Goal: Task Accomplishment & Management: Manage account settings

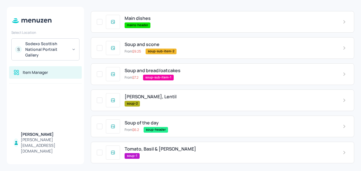
scroll to position [203, 0]
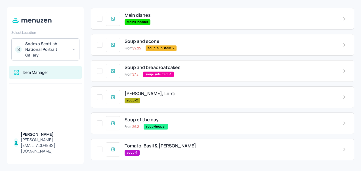
click at [155, 146] on span "Tomato, Basil & Lentil" at bounding box center [160, 145] width 71 height 5
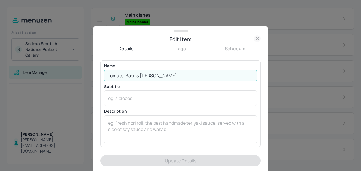
drag, startPoint x: 167, startPoint y: 75, endPoint x: 101, endPoint y: 70, distance: 65.7
click at [101, 70] on div "Name Tomato, Basil & Lentil ​ Subtitle x ​ Description x ​" at bounding box center [180, 103] width 160 height 87
type input "c"
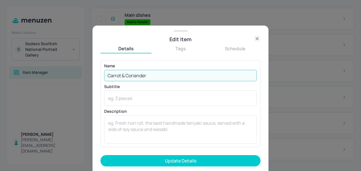
type input "Carrot & Coriander"
click at [100, 155] on button "Update Details" at bounding box center [180, 160] width 160 height 11
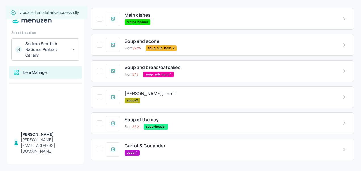
click at [165, 97] on div "Tomato, Basil, Lentil soup-2" at bounding box center [229, 97] width 218 height 12
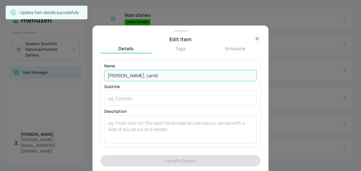
drag, startPoint x: 156, startPoint y: 73, endPoint x: 91, endPoint y: 74, distance: 65.0
click at [91, 74] on div "Edit Item Details Tags Schedule Name Tomato, Basil, Lentil ​ Subtitle x ​ Descr…" at bounding box center [180, 85] width 361 height 171
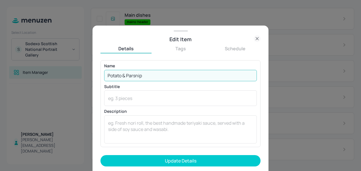
type input "Potato & Parsnip"
click at [100, 155] on button "Update Details" at bounding box center [180, 160] width 160 height 11
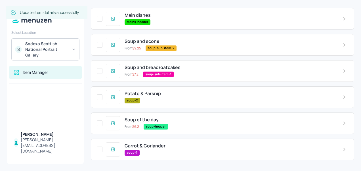
scroll to position [0, 0]
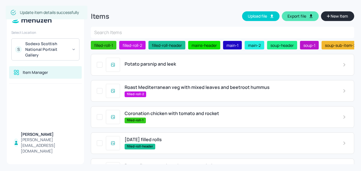
click at [172, 71] on div "Potato parsnip and leek" at bounding box center [222, 65] width 263 height 22
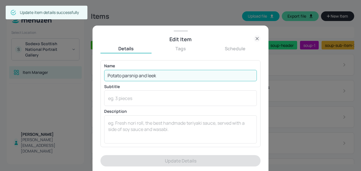
click at [169, 76] on input "Potato parsnip and leek" at bounding box center [180, 75] width 153 height 11
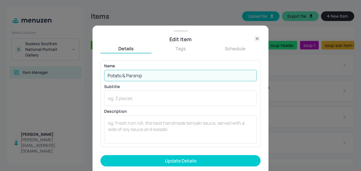
type input "Potato & Parsnip"
click at [100, 155] on button "Update Details" at bounding box center [180, 160] width 160 height 11
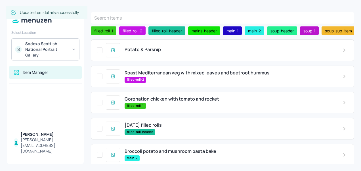
scroll to position [15, 0]
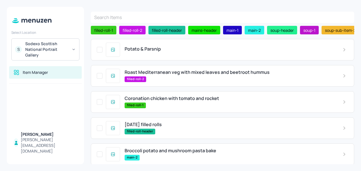
click at [187, 73] on span "Roast Mediterranean veg with mixed leaves and beetroot hummus" at bounding box center [197, 72] width 145 height 5
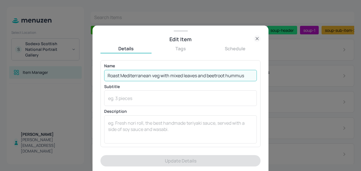
click at [247, 77] on input "Roast Mediterranean veg with mixed leaves and beetroot hummus" at bounding box center [180, 75] width 153 height 11
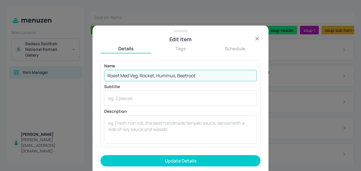
type input "Roast Med Veg, Rocket, Hummus, Beetroot"
click at [100, 155] on button "Update Details" at bounding box center [180, 160] width 160 height 11
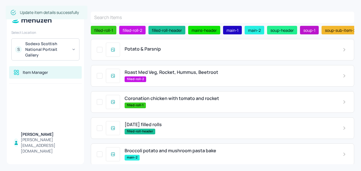
click at [206, 98] on span "Coronation chicken with tomato and rocket" at bounding box center [172, 98] width 94 height 5
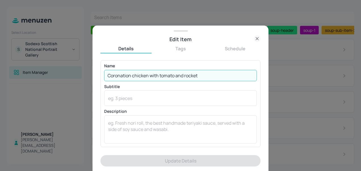
drag, startPoint x: 201, startPoint y: 75, endPoint x: 96, endPoint y: 68, distance: 105.5
click at [96, 68] on div "Edit Item Details Tags Schedule Name Coronation chicken with tomato and rocket …" at bounding box center [180, 98] width 176 height 145
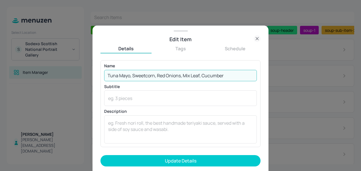
type input "Tuna Mayo, Sweetcorn, Red Onions, Mix Leaf, Cucumber"
click at [100, 155] on button "Update Details" at bounding box center [180, 160] width 160 height 11
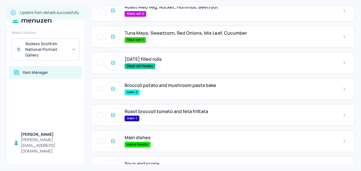
scroll to position [85, 0]
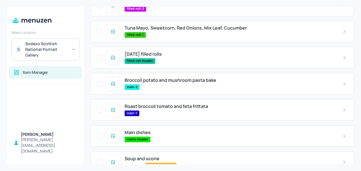
click at [163, 83] on span "Broccoli potato and mushroom pasta bake" at bounding box center [171, 79] width 92 height 5
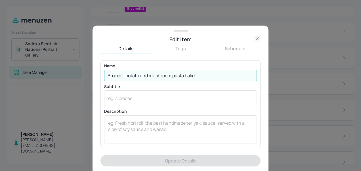
drag, startPoint x: 202, startPoint y: 75, endPoint x: 95, endPoint y: 64, distance: 107.6
click at [95, 64] on div "Edit Item Details Tags Schedule Name Broccoli potato and mushroom pasta bake ​ …" at bounding box center [180, 98] width 176 height 145
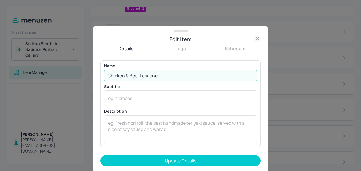
type input "Chicken & Beef Lasagne"
click at [100, 155] on button "Update Details" at bounding box center [180, 160] width 160 height 11
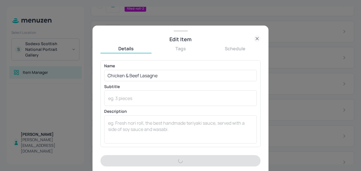
click at [171, 82] on div "Name Chicken & Beef Lasagne ​ Subtitle x ​ Description x ​" at bounding box center [180, 103] width 153 height 79
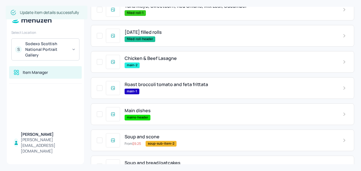
scroll to position [108, 0]
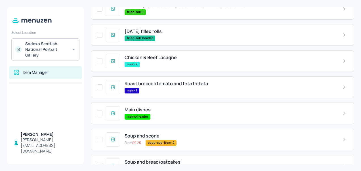
click at [160, 86] on span "Roast broccoli tomato and feta frittata" at bounding box center [166, 83] width 83 height 5
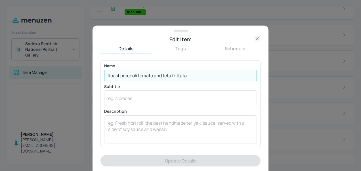
drag, startPoint x: 202, startPoint y: 74, endPoint x: 97, endPoint y: 60, distance: 105.2
click at [97, 60] on div "Edit Item Details Tags Schedule Name Roast broccoli tomato and feta frittata ​ …" at bounding box center [180, 98] width 176 height 145
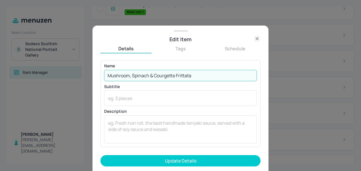
type input "Mushroom, Spinach & Courgette Frittata"
click at [100, 155] on button "Update Details" at bounding box center [180, 160] width 160 height 11
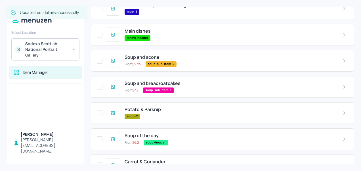
scroll to position [203, 0]
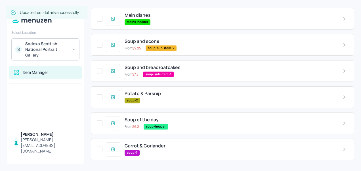
drag, startPoint x: 240, startPoint y: 88, endPoint x: 183, endPoint y: 83, distance: 57.0
click at [183, 83] on div "Potato & Parsnip Roast Med Veg, Rocket, Hummus, Beetroot filled-roll-2 Tuna May…" at bounding box center [222, 7] width 263 height 313
